Goal: Find specific page/section: Find specific page/section

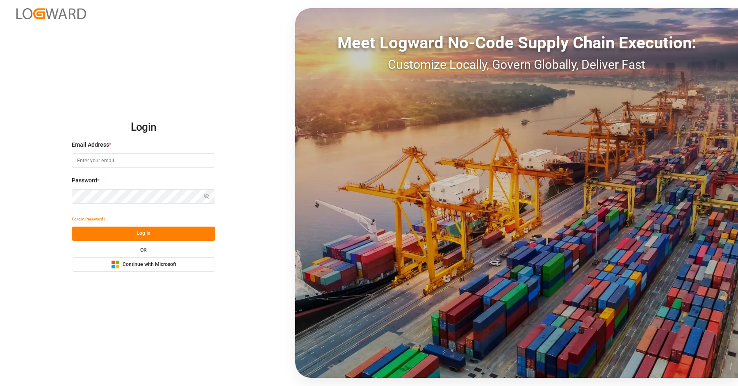
click at [184, 261] on button "Microsoft Logo Continue with Microsoft" at bounding box center [143, 264] width 143 height 14
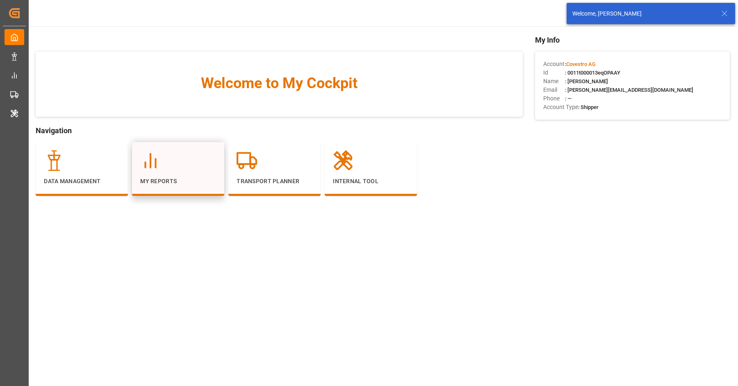
click at [173, 157] on div at bounding box center [178, 160] width 76 height 20
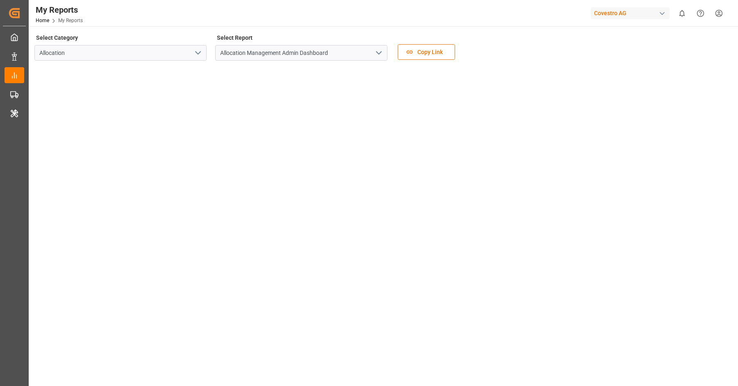
click at [379, 55] on icon "open menu" at bounding box center [379, 53] width 10 height 10
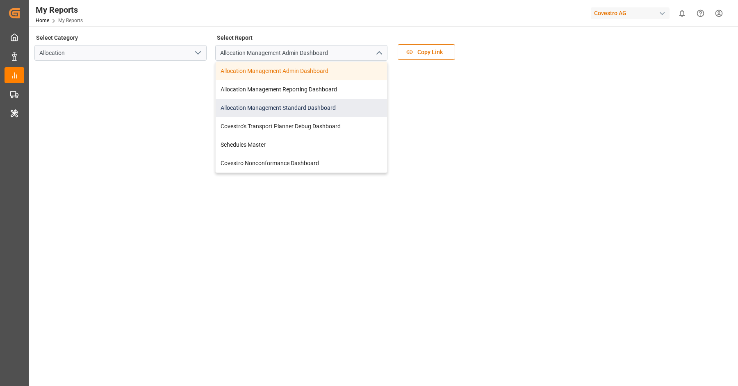
click at [274, 105] on div "Allocation Management Standard Dashboard" at bounding box center [301, 108] width 171 height 18
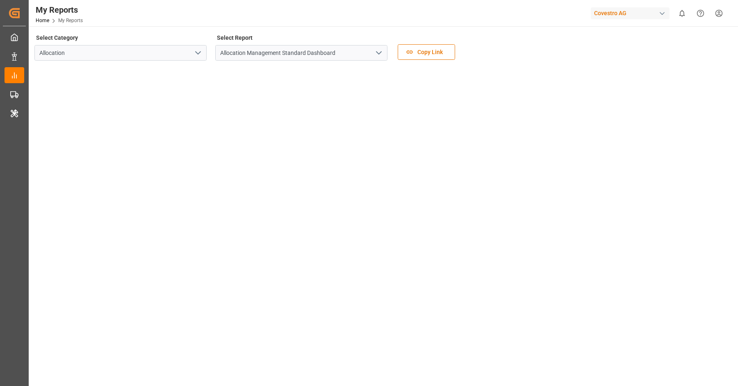
click at [604, 15] on div "Covestro AG" at bounding box center [630, 13] width 79 height 12
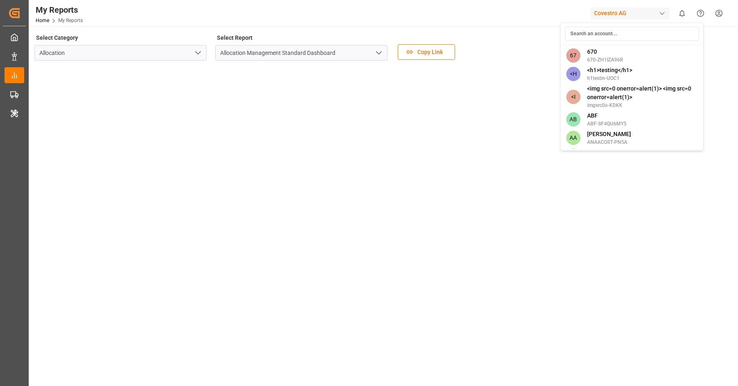
type input "e"
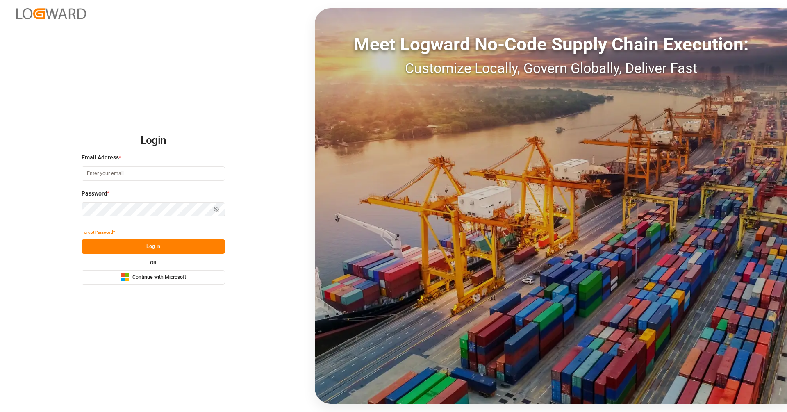
click at [185, 282] on div "Microsoft Logo Continue with Microsoft" at bounding box center [153, 277] width 65 height 9
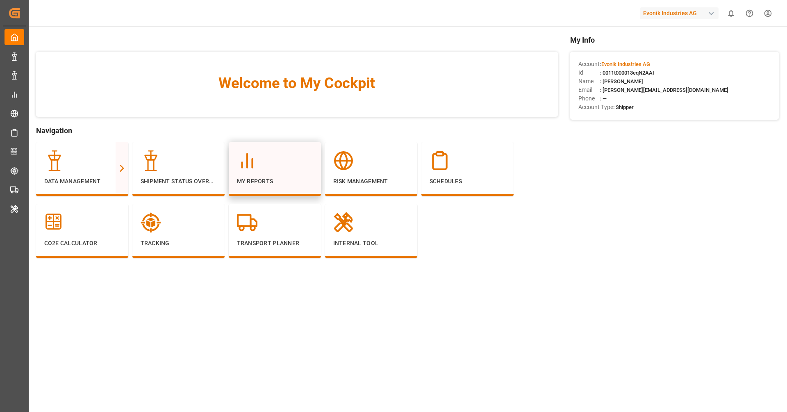
click at [300, 170] on div at bounding box center [275, 160] width 76 height 20
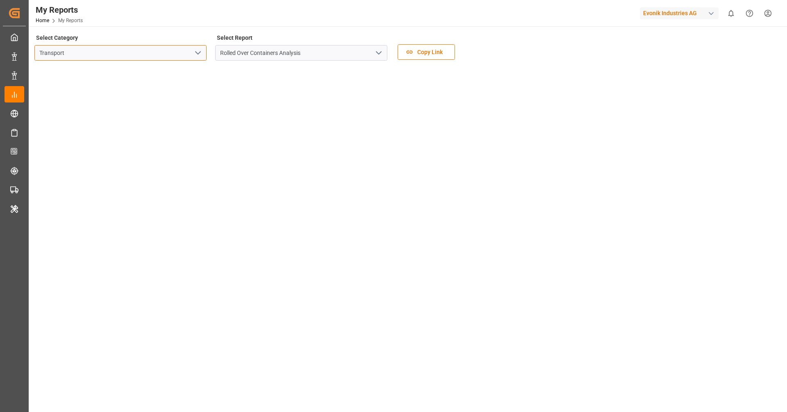
click at [195, 60] on input "Transport" at bounding box center [120, 53] width 172 height 16
click at [203, 55] on button "open menu" at bounding box center [197, 53] width 12 height 13
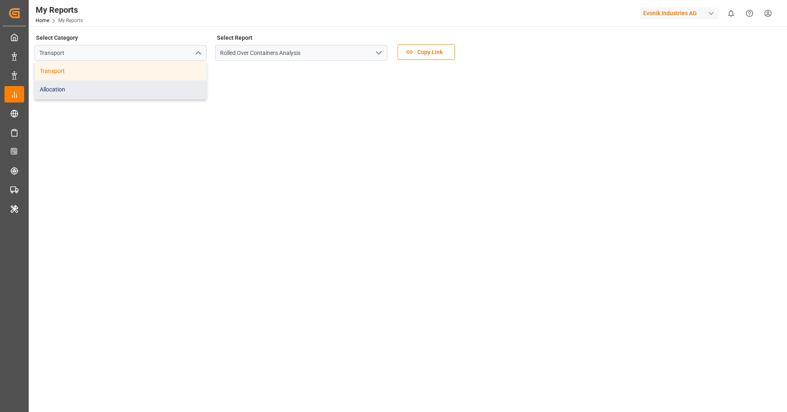
click at [159, 87] on div "Allocation" at bounding box center [120, 89] width 171 height 18
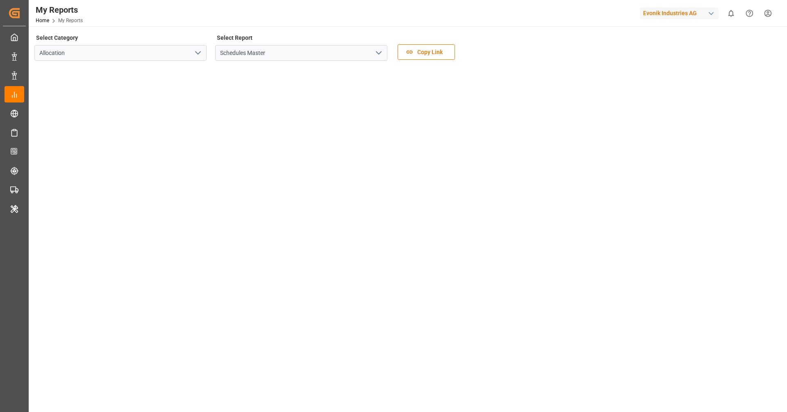
click at [381, 55] on icon "open menu" at bounding box center [379, 53] width 10 height 10
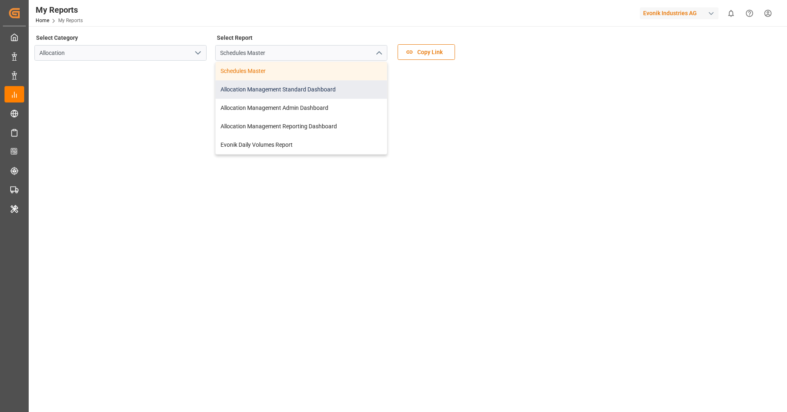
click at [309, 93] on div "Allocation Management Standard Dashboard" at bounding box center [301, 89] width 171 height 18
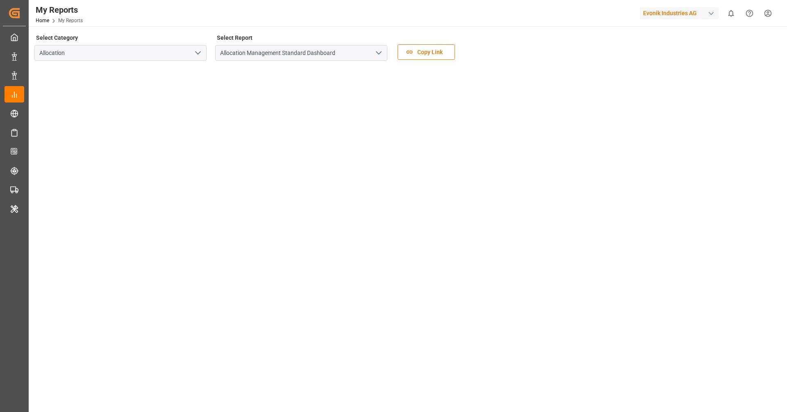
click at [677, 14] on div "Evonik Industries AG" at bounding box center [679, 13] width 79 height 12
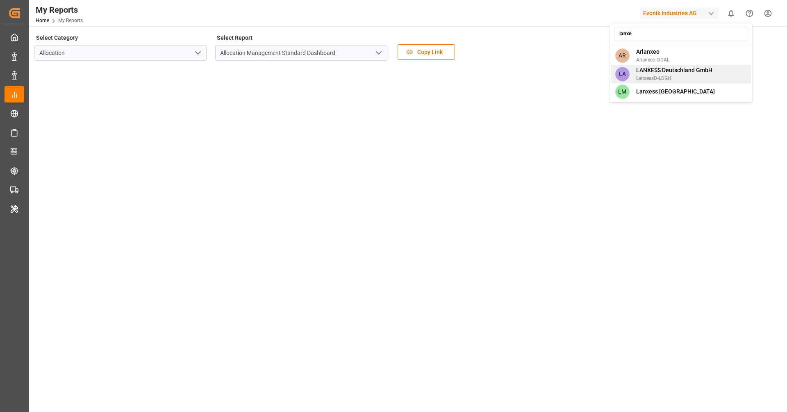
type input "lanxe"
click at [691, 70] on span "LANXESS Deutschland GmbH" at bounding box center [674, 70] width 76 height 9
